Goal: Find contact information: Find contact information

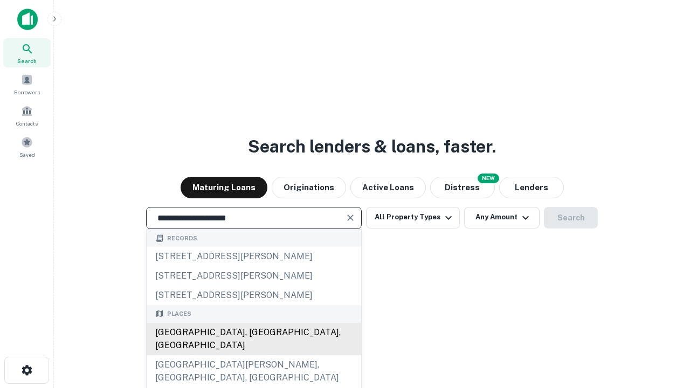
click at [254, 355] on div "[GEOGRAPHIC_DATA], [GEOGRAPHIC_DATA], [GEOGRAPHIC_DATA]" at bounding box center [254, 339] width 215 height 32
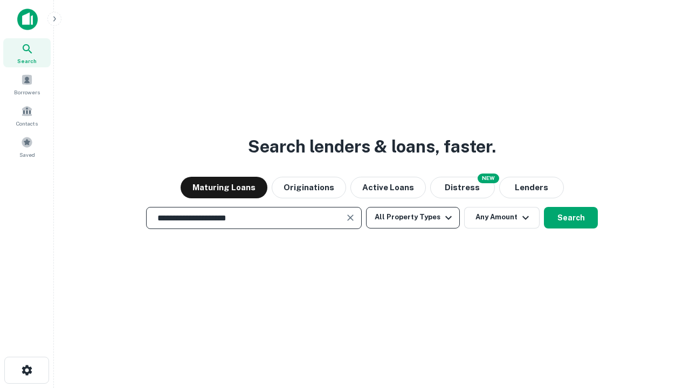
type input "**********"
click at [413, 217] on button "All Property Types" at bounding box center [413, 218] width 94 height 22
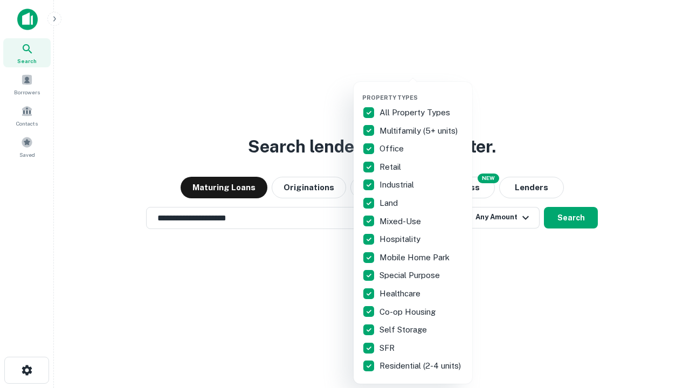
click at [422, 91] on button "button" at bounding box center [421, 91] width 119 height 1
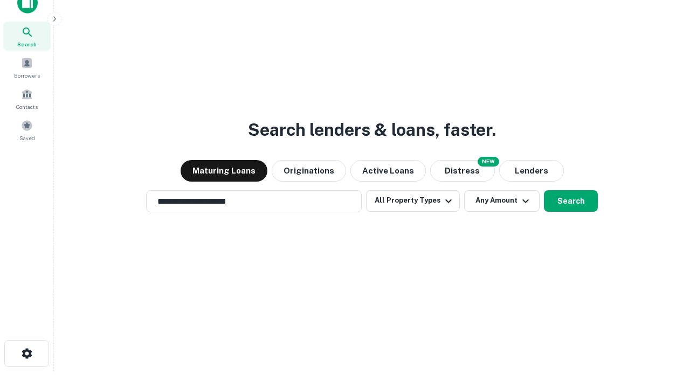
scroll to position [6, 130]
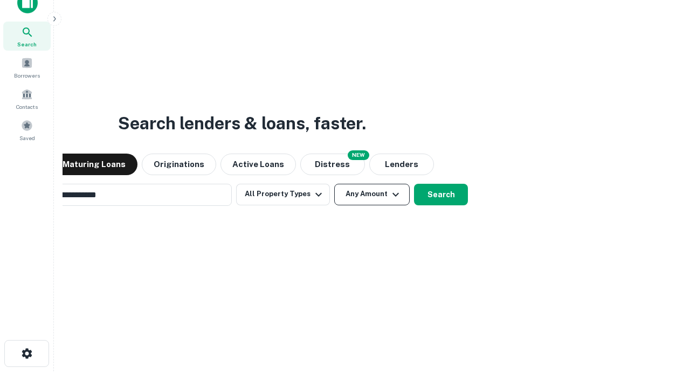
click at [334, 184] on button "Any Amount" at bounding box center [372, 195] width 76 height 22
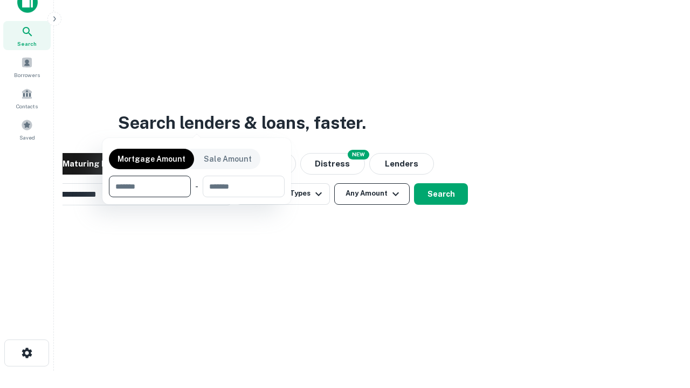
scroll to position [78, 305]
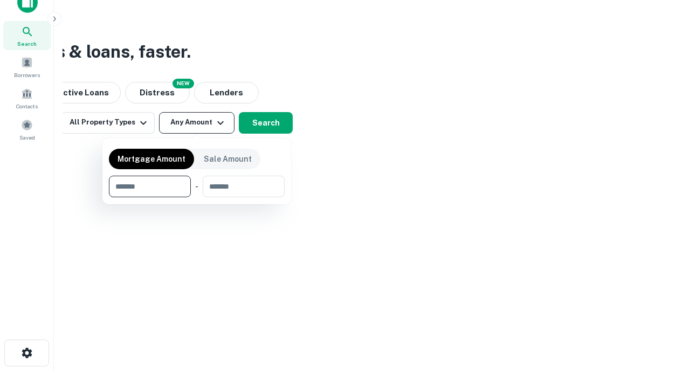
type input "*******"
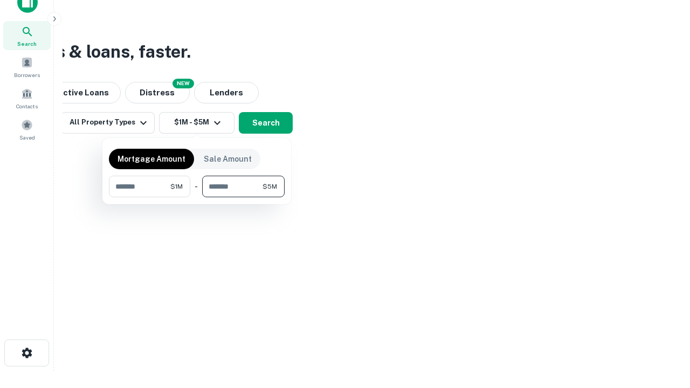
type input "*******"
click at [197, 197] on button "button" at bounding box center [197, 197] width 176 height 1
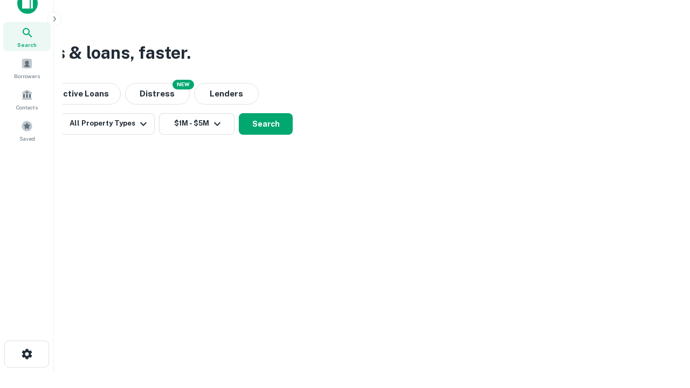
scroll to position [6, 199]
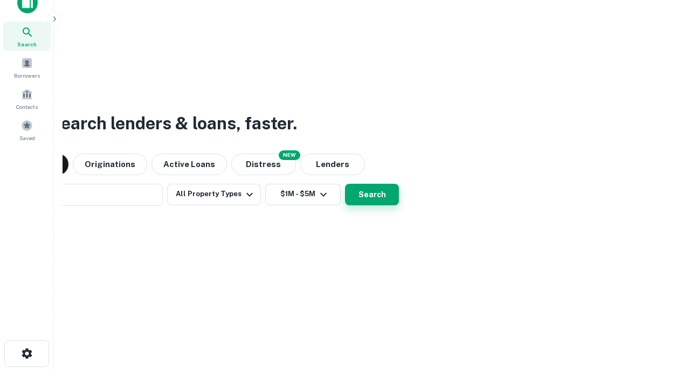
click at [345, 184] on button "Search" at bounding box center [372, 195] width 54 height 22
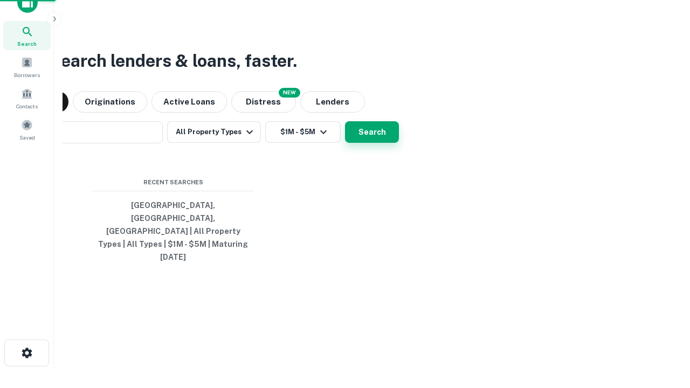
scroll to position [29, 305]
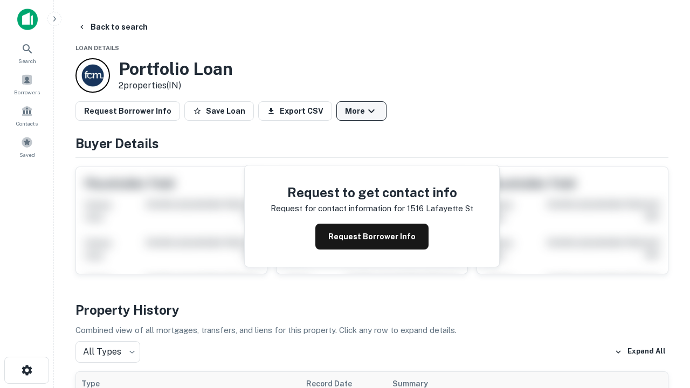
click at [361, 111] on button "More" at bounding box center [362, 110] width 50 height 19
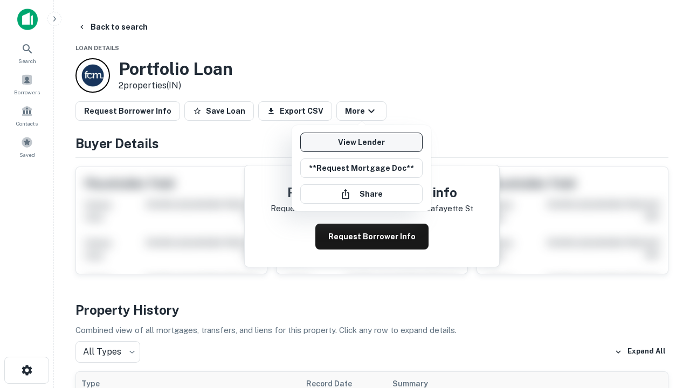
click at [361, 142] on link "View Lender" at bounding box center [361, 142] width 122 height 19
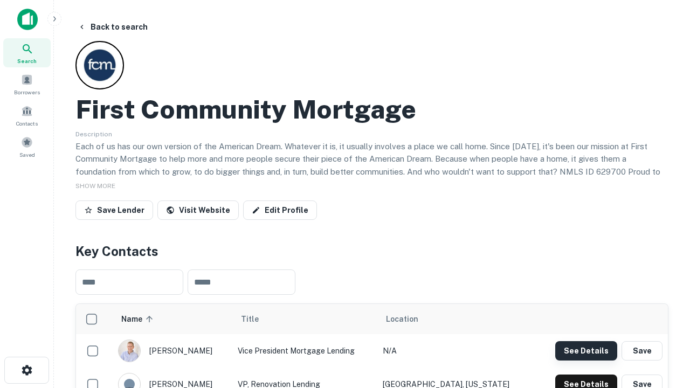
click at [586, 351] on button "See Details" at bounding box center [587, 350] width 62 height 19
